Goal: Transaction & Acquisition: Book appointment/travel/reservation

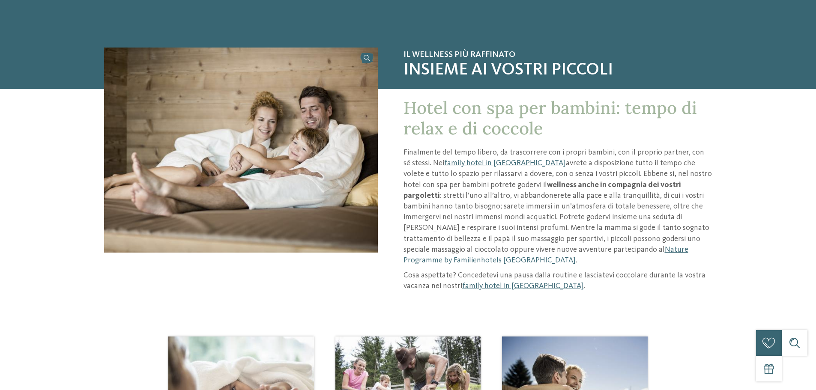
scroll to position [257, 0]
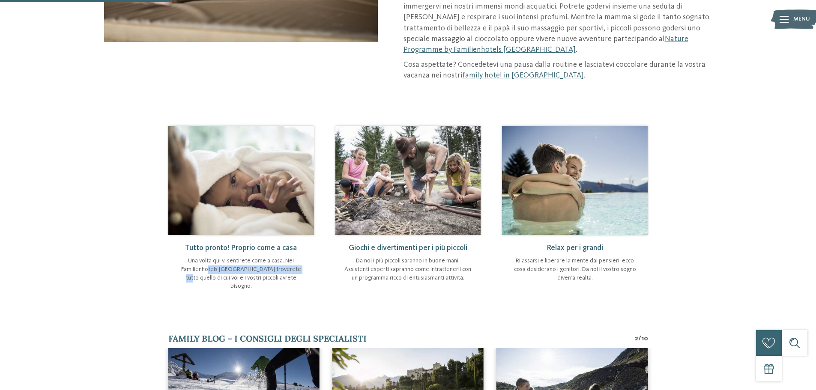
drag, startPoint x: 205, startPoint y: 266, endPoint x: 290, endPoint y: 262, distance: 84.9
click at [290, 262] on p "Una volta qui vi sentirete come a casa. Nei Familienhotels [GEOGRAPHIC_DATA] tr…" at bounding box center [241, 273] width 129 height 33
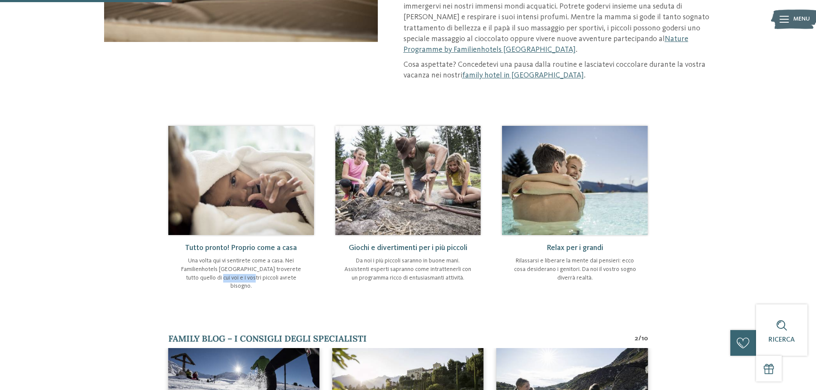
drag, startPoint x: 210, startPoint y: 272, endPoint x: 258, endPoint y: 270, distance: 48.0
click at [249, 271] on p "Una volta qui vi sentirete come a casa. Nei Familienhotels [GEOGRAPHIC_DATA] tr…" at bounding box center [241, 273] width 129 height 33
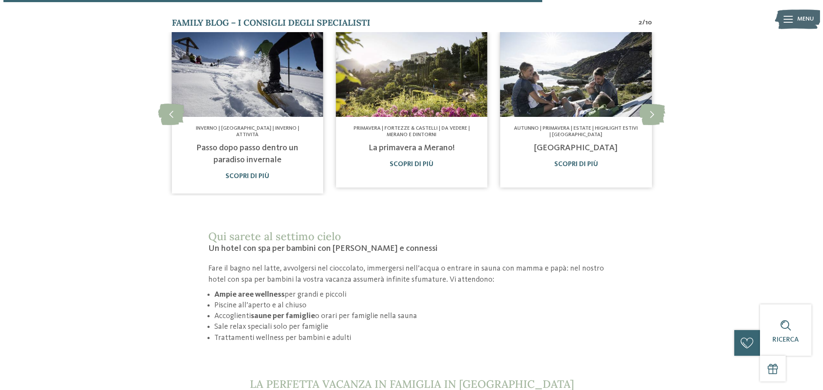
scroll to position [0, 0]
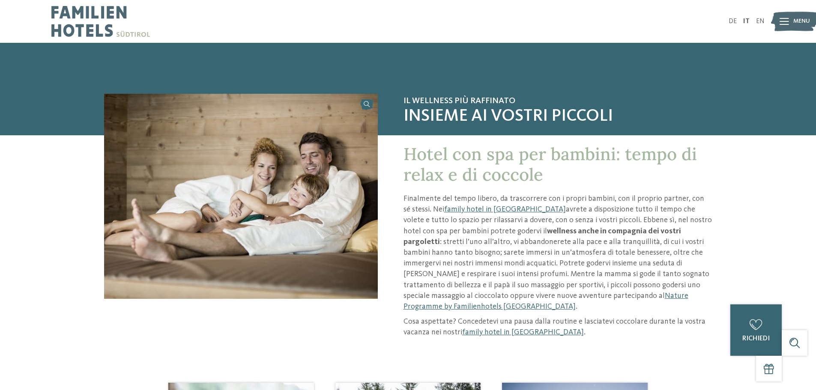
click at [794, 18] on span "Menu" at bounding box center [802, 21] width 17 height 9
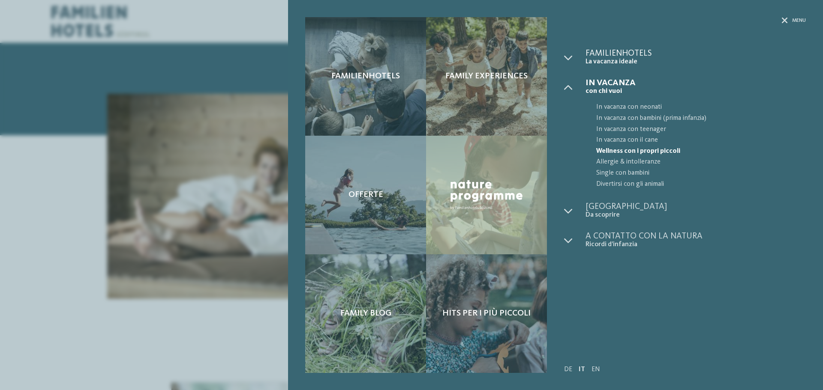
click at [603, 57] on span "Familienhotels" at bounding box center [695, 53] width 220 height 9
click at [568, 59] on icon at bounding box center [568, 58] width 9 height 9
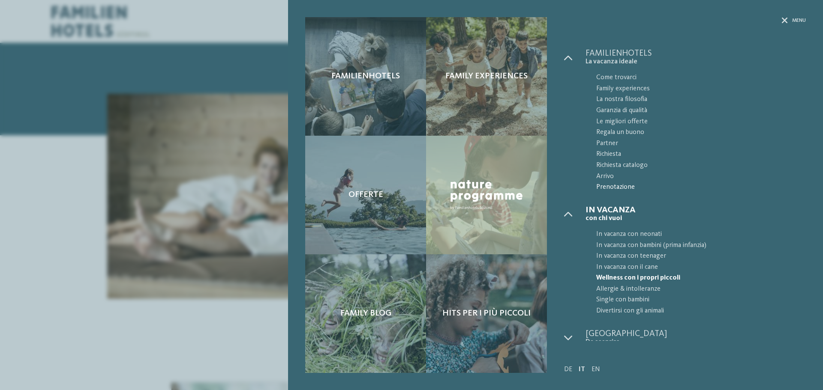
click at [613, 186] on span "Prenotazione" at bounding box center [701, 187] width 210 height 11
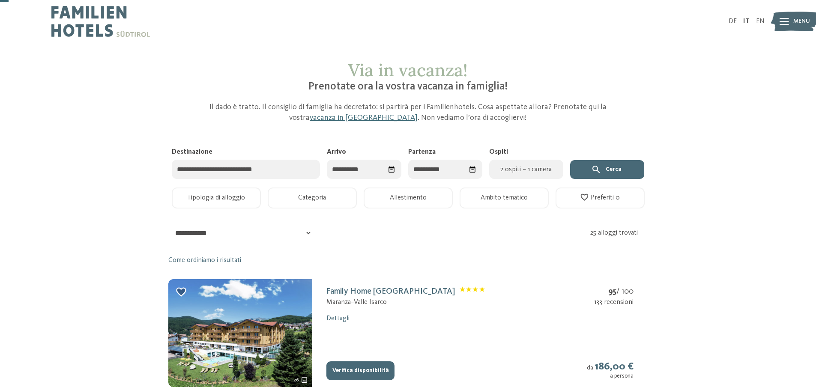
scroll to position [43, 0]
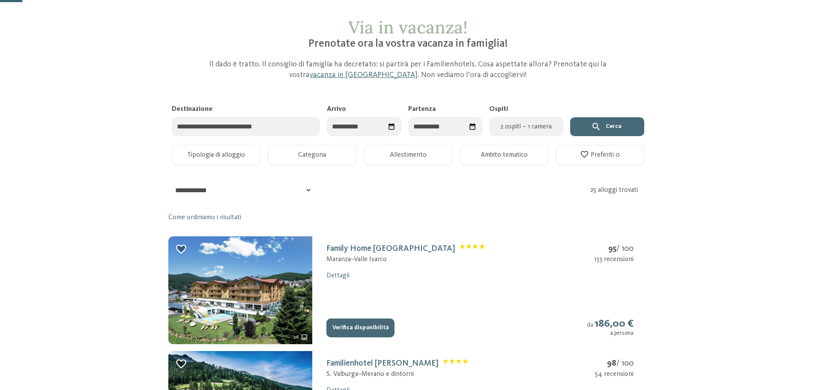
click at [256, 124] on input "Destinazione" at bounding box center [246, 126] width 149 height 19
click at [375, 130] on input "Arrivo" at bounding box center [364, 126] width 74 height 19
click at [430, 150] on span "Mese successivo" at bounding box center [432, 148] width 9 height 9
click at [430, 150] on span "Mese successivo" at bounding box center [433, 148] width 9 height 9
click at [430, 150] on span "Mese successivo" at bounding box center [434, 148] width 9 height 9
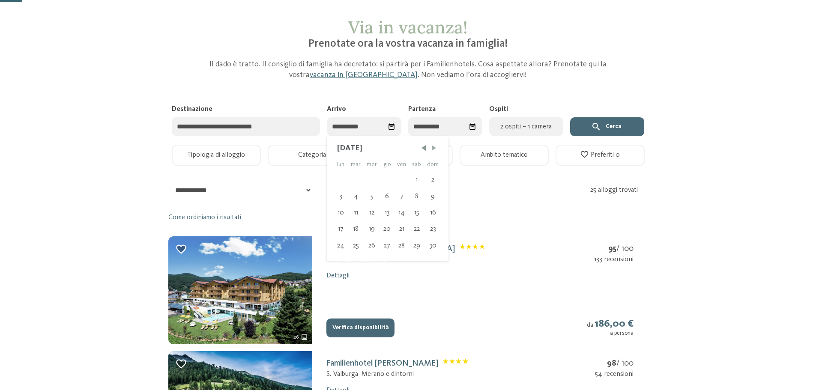
click at [430, 150] on span "Mese successivo" at bounding box center [434, 148] width 9 height 9
click at [430, 150] on span "Mese successivo" at bounding box center [433, 148] width 9 height 9
click at [381, 245] on div "29" at bounding box center [387, 246] width 14 height 16
type input "**********"
click at [469, 148] on span "Mese successivo" at bounding box center [468, 148] width 9 height 9
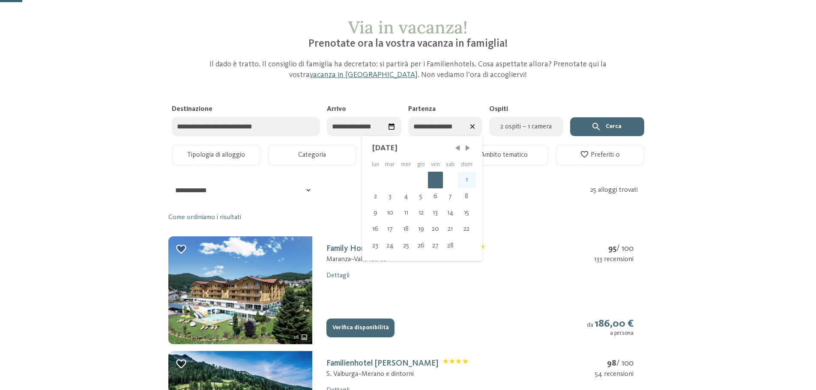
click at [465, 182] on div "1" at bounding box center [467, 180] width 18 height 16
type input "**********"
click at [545, 128] on span "2 ospiti – 1 camera" at bounding box center [526, 127] width 64 height 10
select select "*"
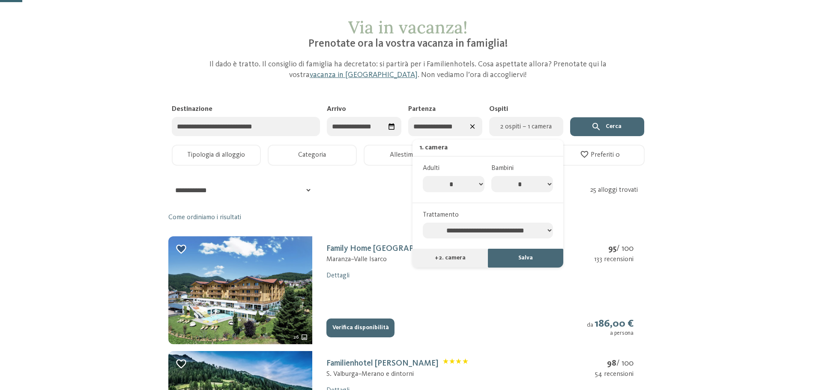
click at [536, 188] on select "* * * * * * * *" at bounding box center [522, 184] width 62 height 16
select select "*"
click at [491, 176] on select "* * * * * * * *" at bounding box center [522, 184] width 62 height 16
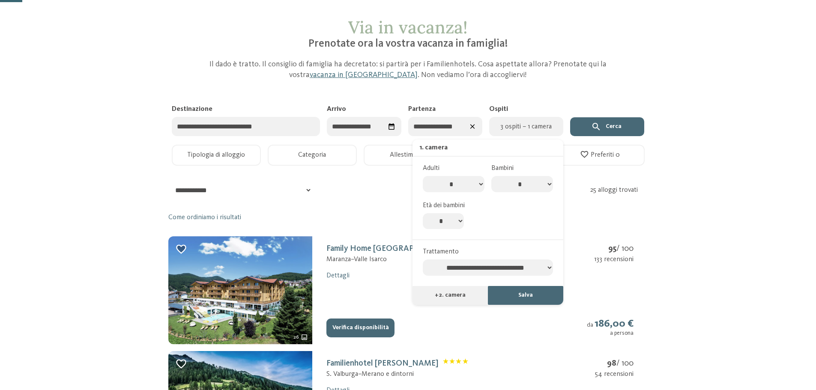
click at [448, 217] on select "* * * * * * * * * * ** ** ** ** ** ** ** **" at bounding box center [443, 221] width 41 height 16
select select "*"
click at [423, 213] on select "* * * * * * * * * * ** ** ** ** ** ** ** **" at bounding box center [443, 221] width 41 height 16
click at [539, 296] on button "Salva" at bounding box center [525, 295] width 75 height 19
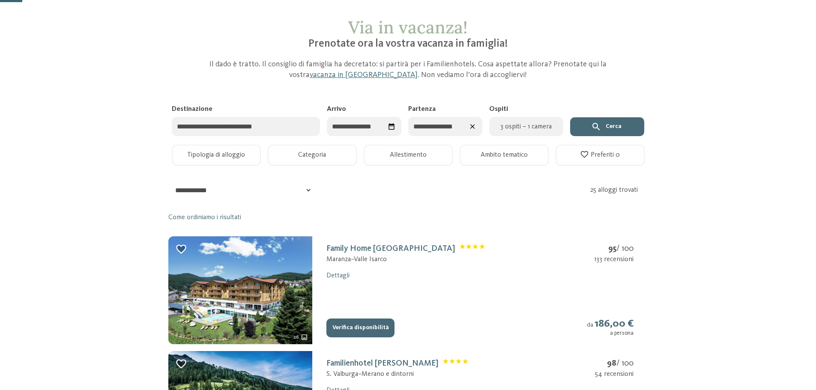
click at [606, 129] on button "Cerca" at bounding box center [607, 126] width 74 height 19
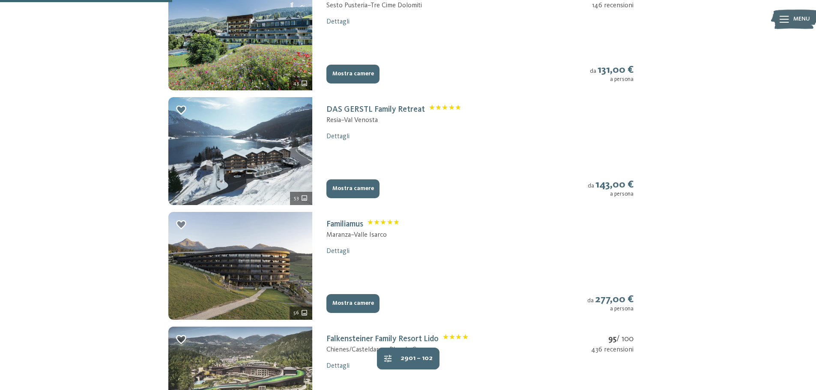
scroll to position [343, 0]
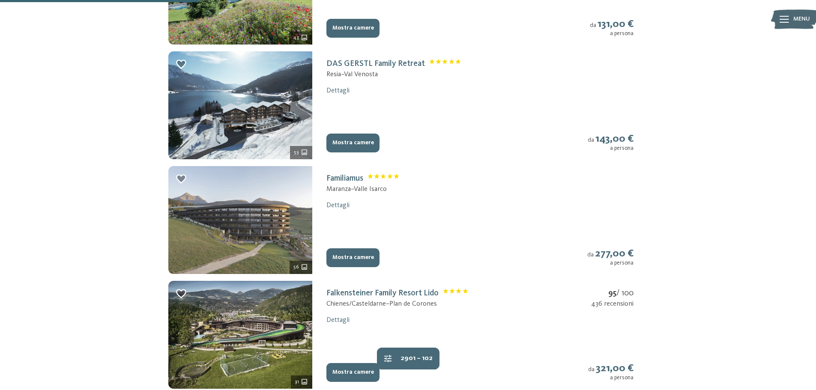
click at [262, 228] on img at bounding box center [240, 220] width 144 height 108
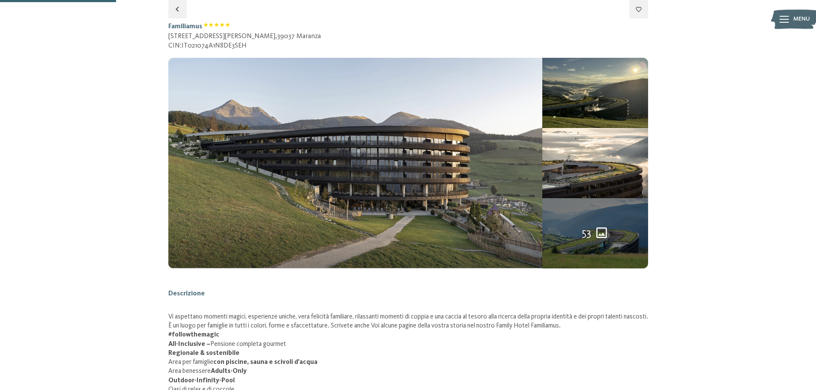
select select "*"
select select "**********"
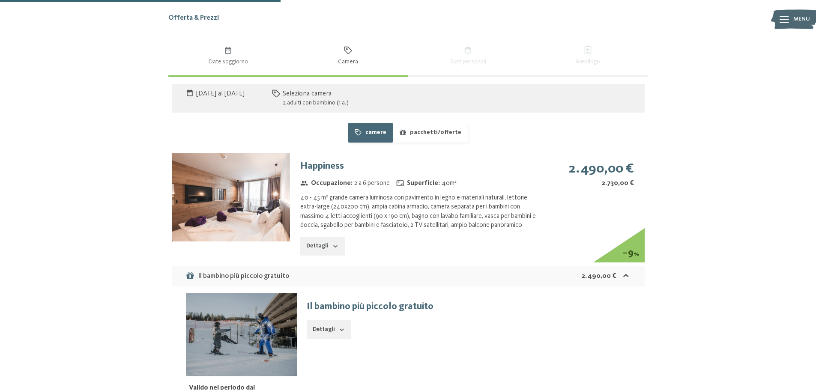
scroll to position [612, 0]
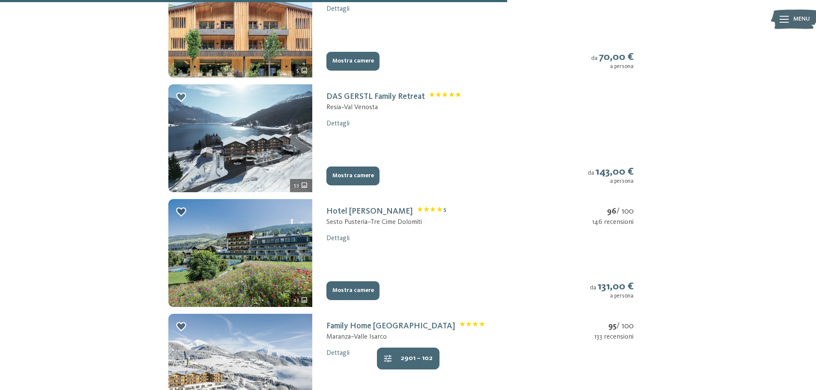
scroll to position [869, 0]
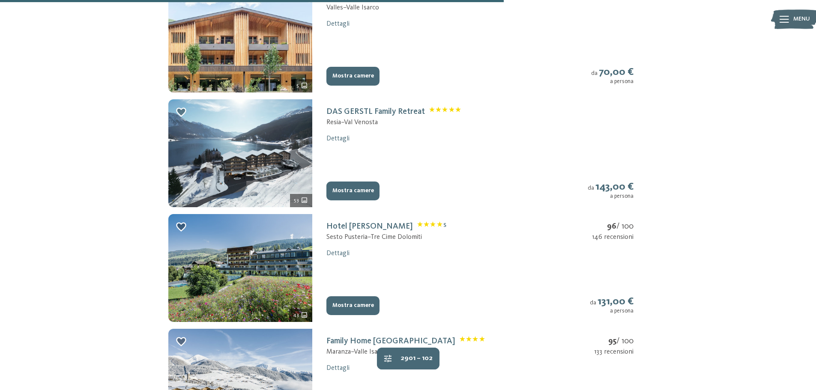
click at [358, 192] on button "Mostra camere" at bounding box center [353, 191] width 53 height 19
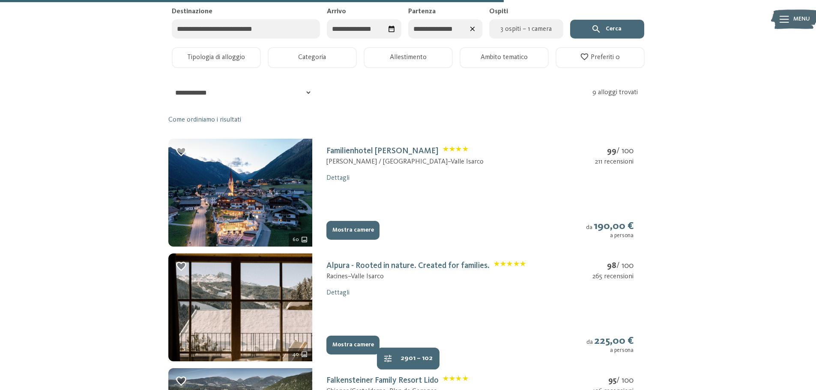
select select "*"
select select "**********"
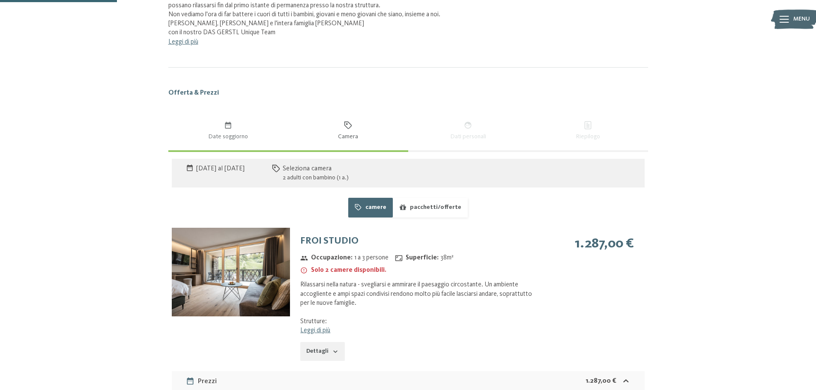
scroll to position [783, 0]
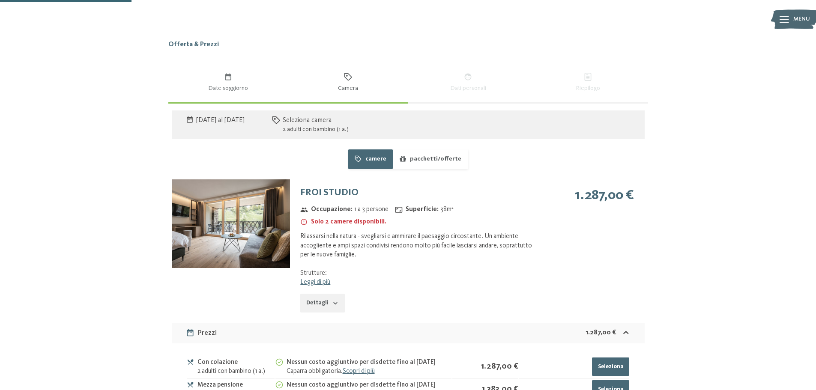
click at [276, 221] on img at bounding box center [231, 224] width 118 height 89
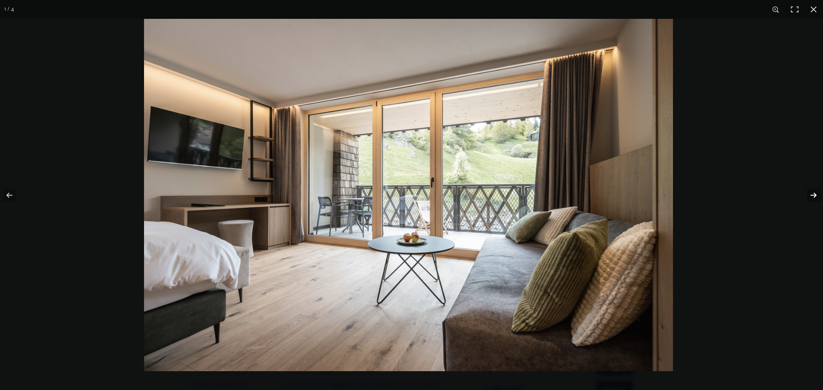
click at [803, 194] on button "button" at bounding box center [808, 195] width 30 height 43
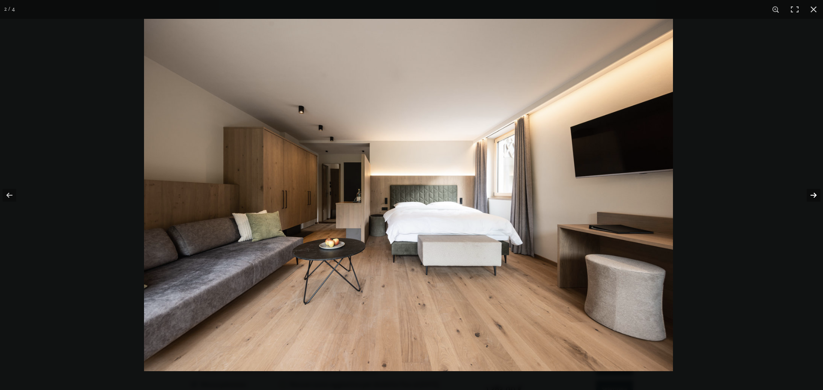
click at [803, 194] on button "button" at bounding box center [808, 195] width 30 height 43
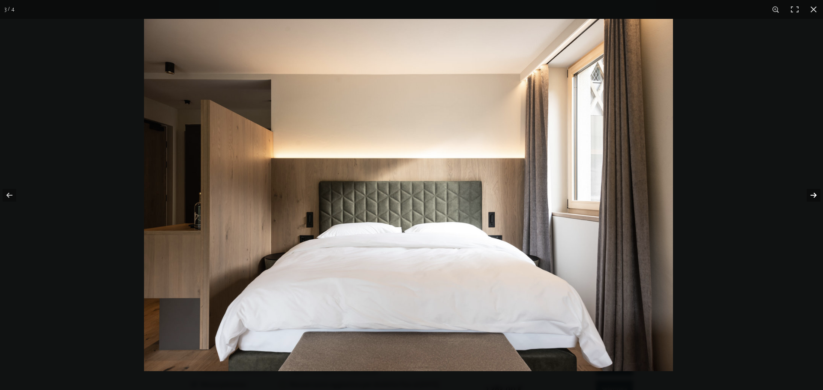
click at [803, 194] on button "button" at bounding box center [808, 195] width 30 height 43
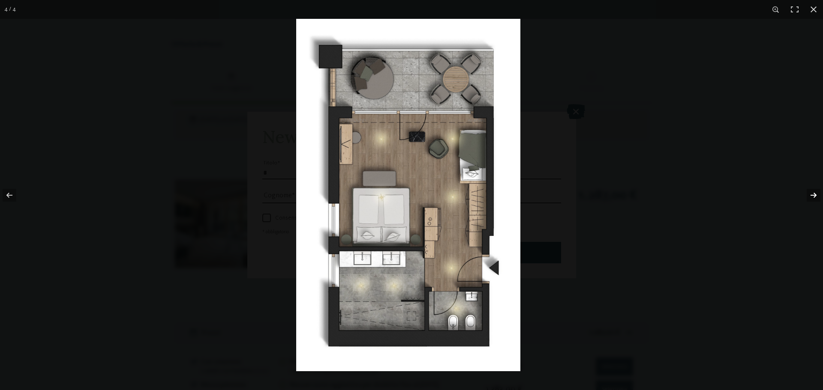
click at [803, 194] on button "button" at bounding box center [808, 195] width 30 height 43
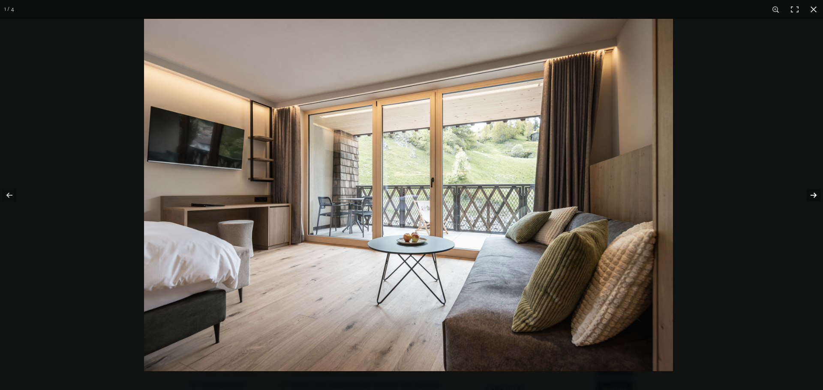
click at [803, 194] on button "button" at bounding box center [808, 195] width 30 height 43
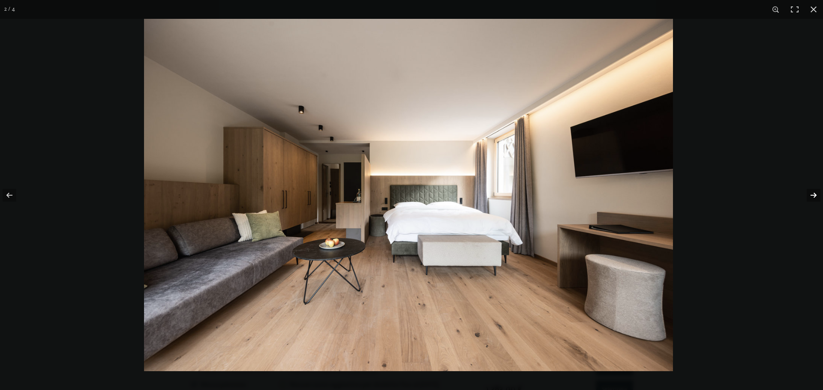
click at [803, 194] on button "button" at bounding box center [808, 195] width 30 height 43
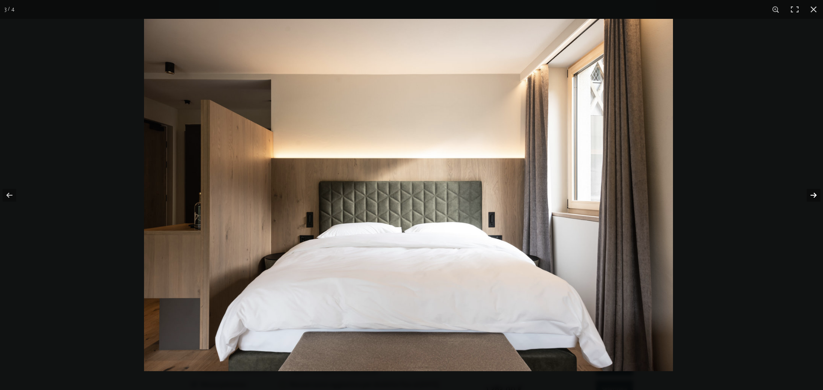
click at [803, 194] on button "button" at bounding box center [808, 195] width 30 height 43
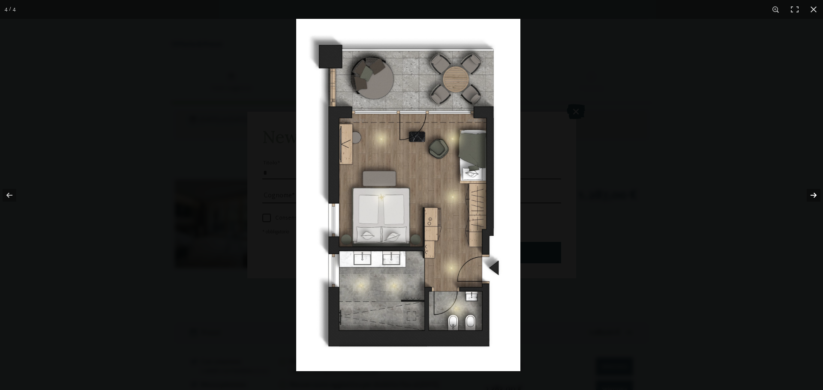
click at [803, 194] on button "button" at bounding box center [808, 195] width 30 height 43
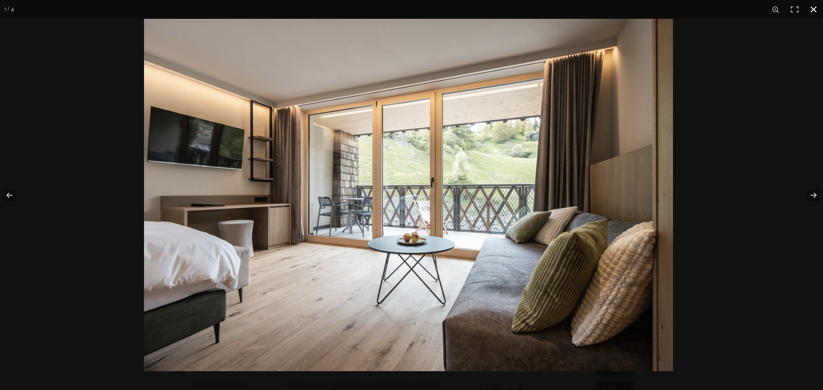
click at [815, 14] on button "button" at bounding box center [813, 9] width 19 height 19
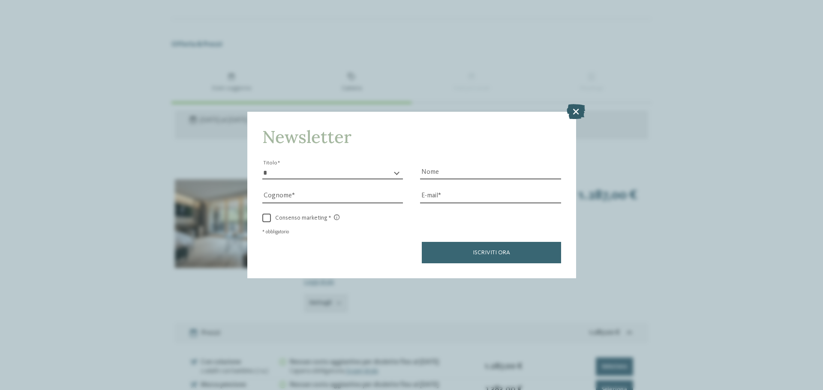
click at [575, 114] on icon at bounding box center [575, 111] width 18 height 15
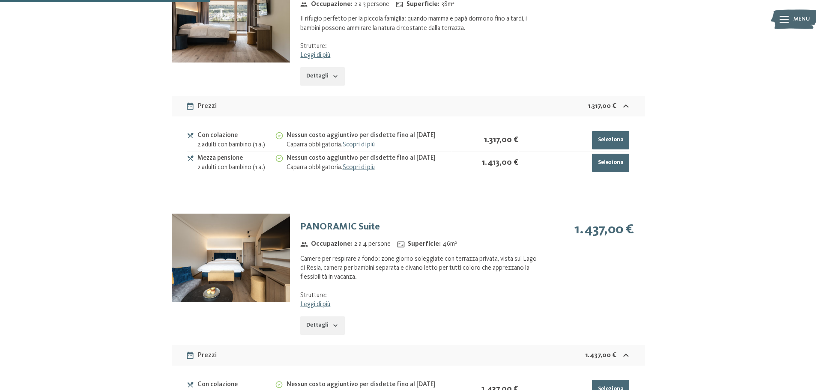
scroll to position [1255, 0]
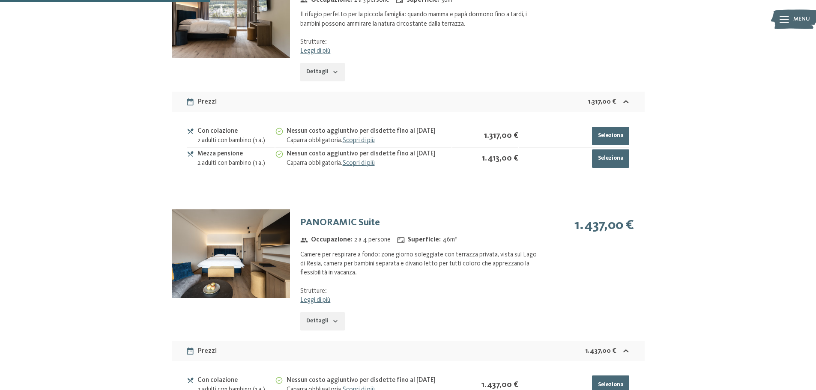
click at [269, 268] on img at bounding box center [231, 254] width 118 height 89
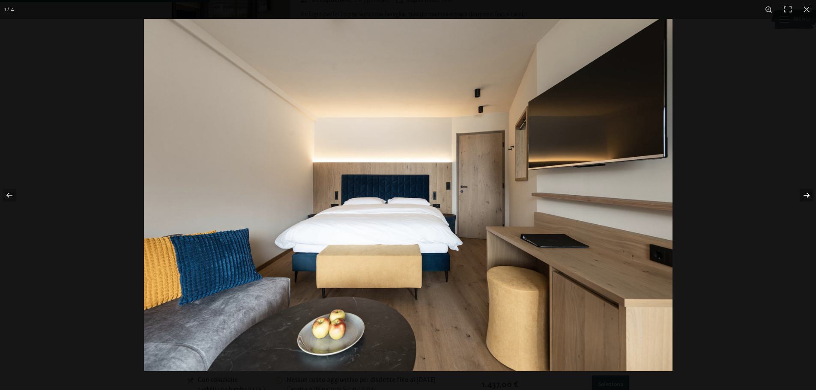
click at [805, 196] on button "button" at bounding box center [801, 195] width 30 height 43
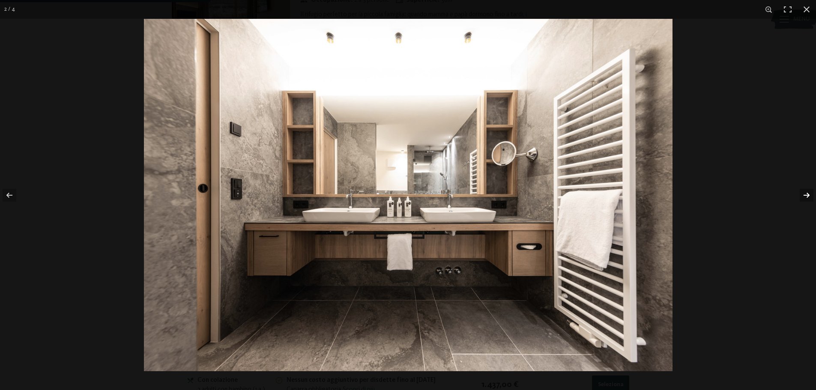
click at [805, 196] on button "button" at bounding box center [801, 195] width 30 height 43
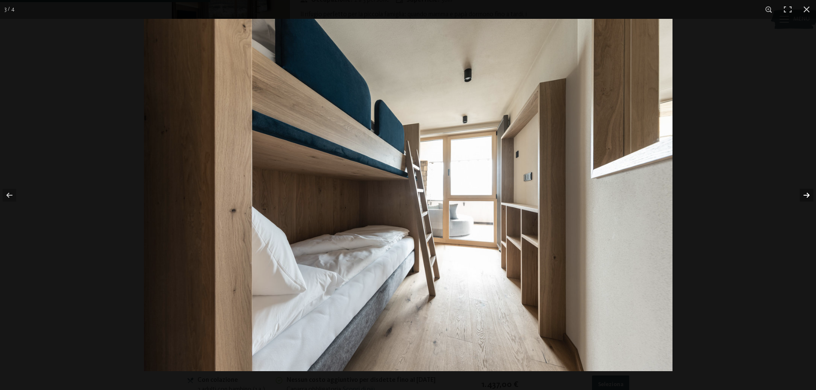
click at [805, 196] on button "button" at bounding box center [801, 195] width 30 height 43
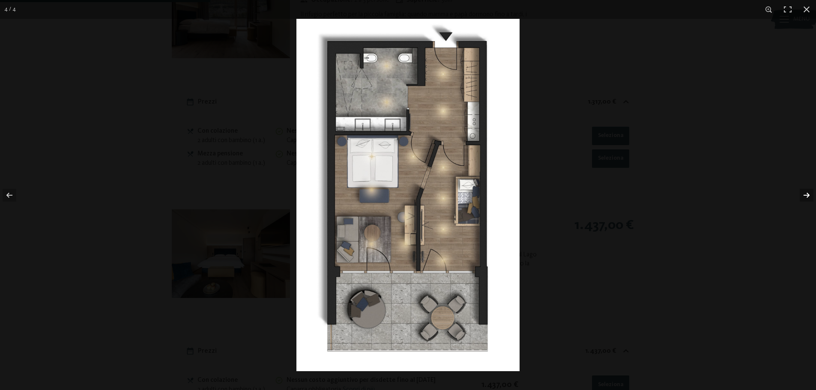
click at [805, 196] on button "button" at bounding box center [801, 195] width 30 height 43
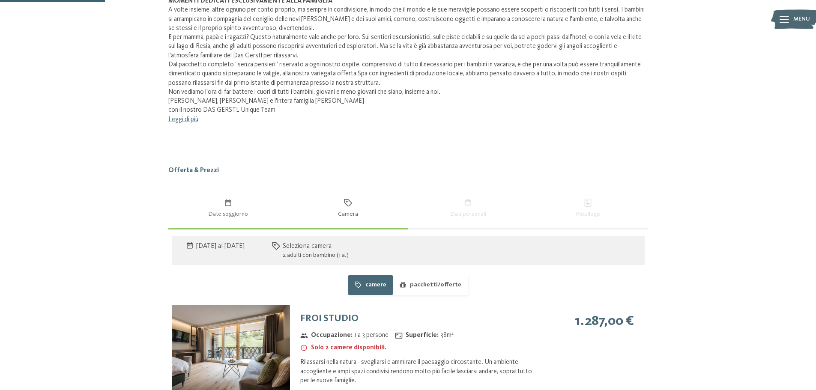
scroll to position [612, 0]
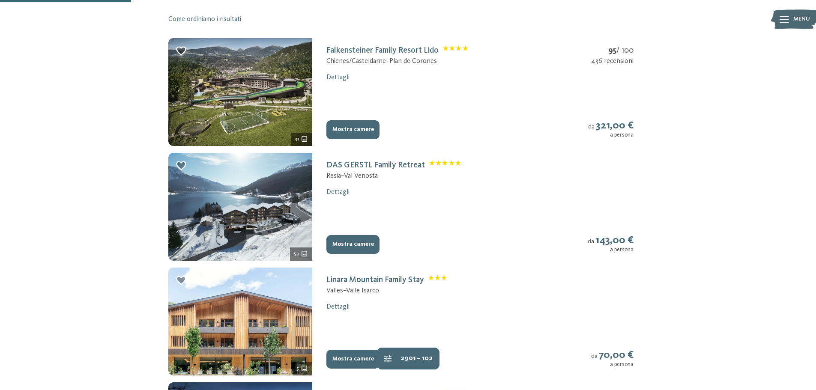
scroll to position [226, 0]
